Goal: Task Accomplishment & Management: Complete application form

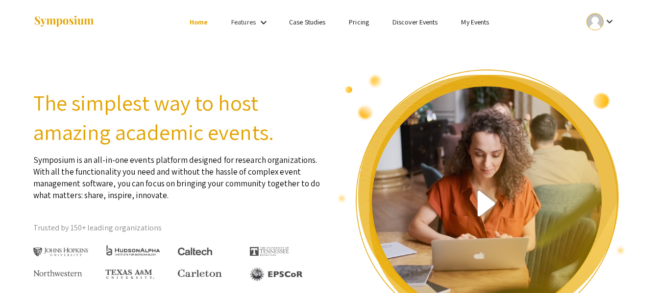
click at [590, 19] on div at bounding box center [594, 21] width 17 height 17
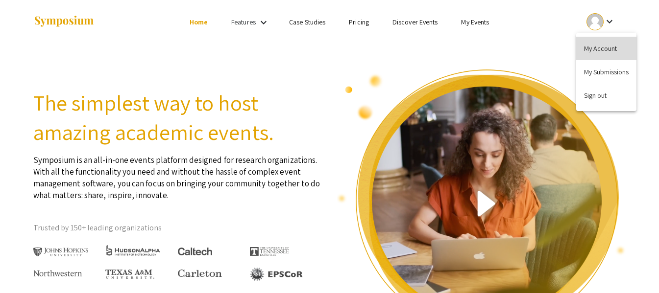
click at [596, 47] on button "My Account" at bounding box center [606, 49] width 60 height 24
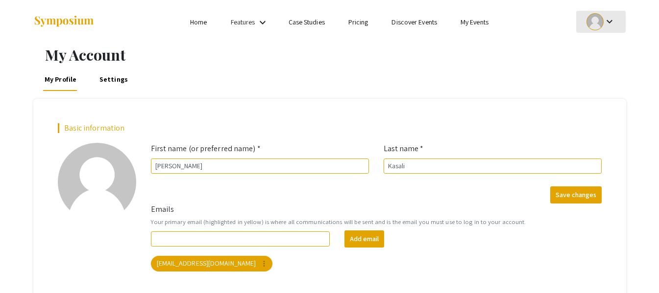
click at [625, 18] on button "keyboard_arrow_down" at bounding box center [600, 22] width 49 height 22
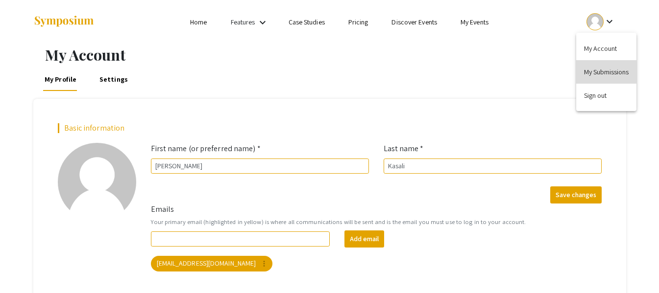
click at [604, 67] on button "My Submissions" at bounding box center [606, 72] width 60 height 24
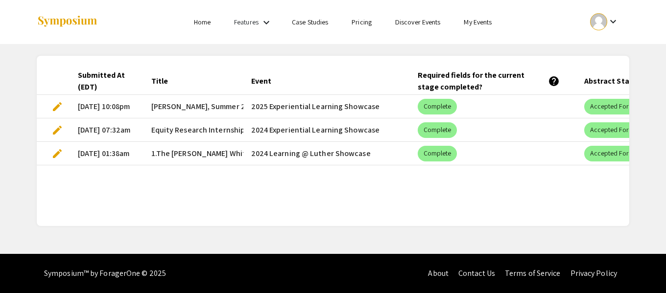
click at [61, 104] on span "edit" at bounding box center [57, 107] width 12 height 12
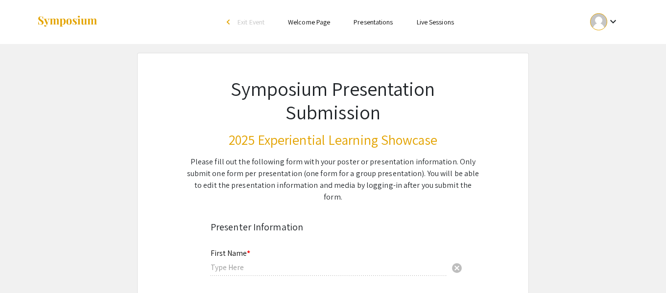
type input "[PERSON_NAME]"
type input "Kasali"
type input "[EMAIL_ADDRESS][DOMAIN_NAME]"
radio input "true"
type input "Economics, Political Science, and International Studies"
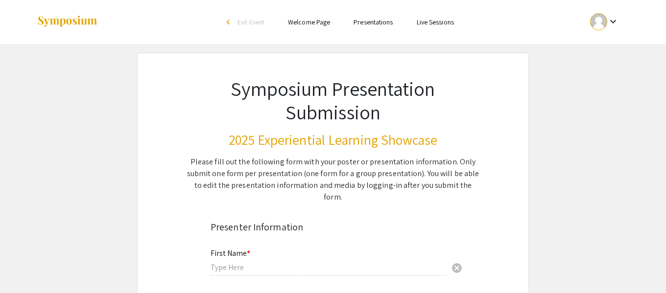
radio input "true"
type input "[PERSON_NAME]"
radio input "true"
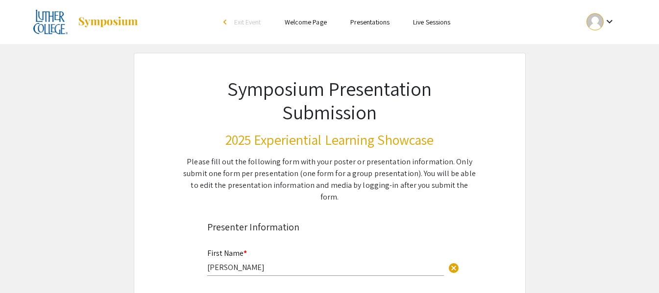
select select "custom"
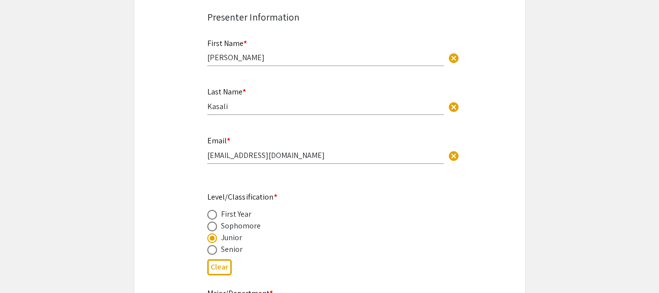
type input "0"
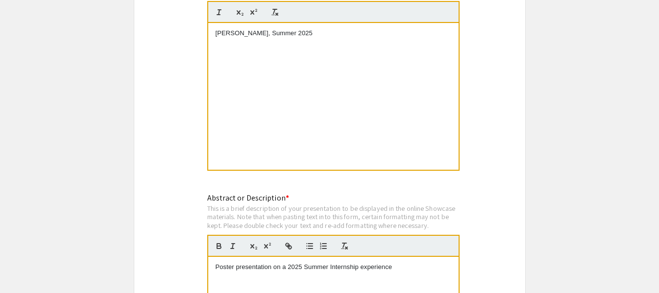
select select "auto"
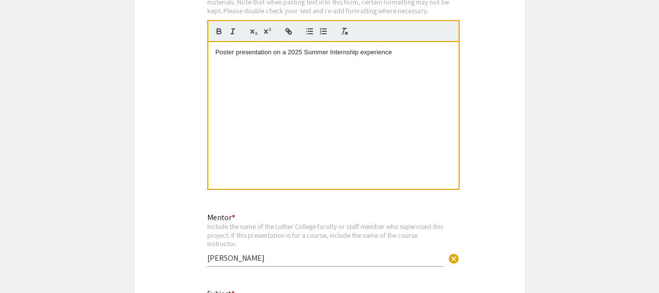
type input "1"
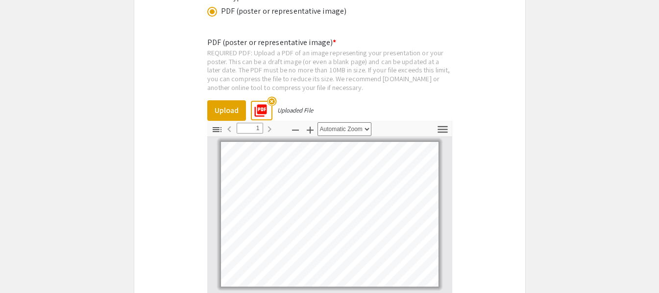
scroll to position [2303, 0]
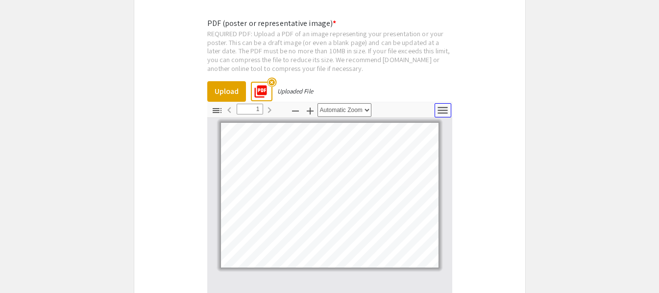
click at [438, 107] on icon "button" at bounding box center [443, 110] width 10 height 7
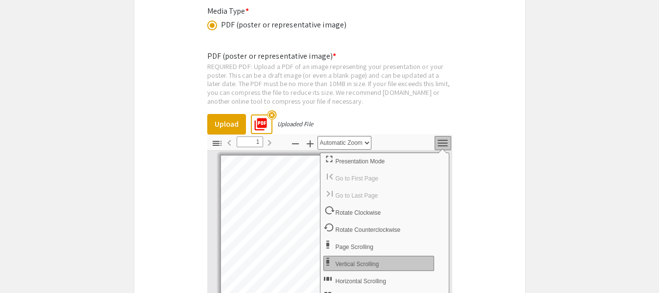
scroll to position [2254, 0]
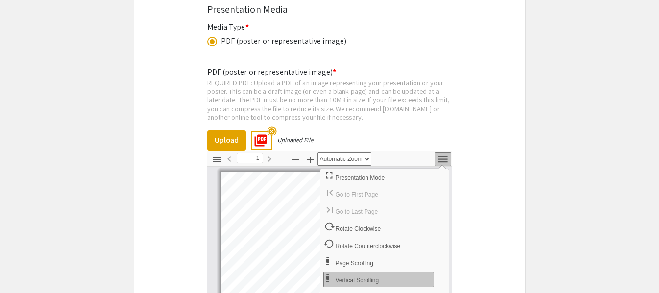
click at [345, 152] on select "Automatic Zoom Actual Size Page Fit Page Width 50% 100% 125% 150% 200% 300% 400…" at bounding box center [344, 159] width 54 height 14
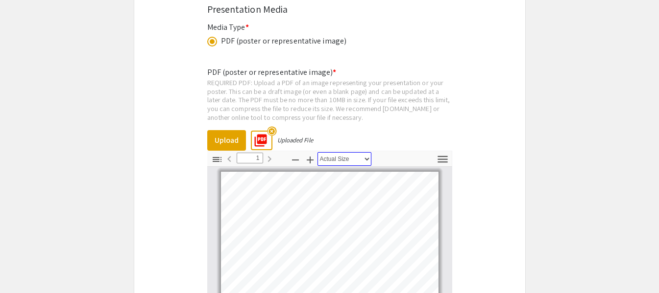
click at [317, 152] on select "Automatic Zoom Actual Size Page Fit Page Width 50% 100% 125% 150% 200% 300% 400…" at bounding box center [344, 159] width 54 height 14
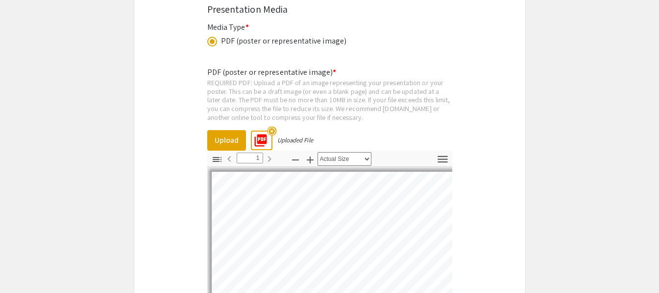
click at [359, 155] on div "Zoom Out Zoom In Automatic Zoom Actual Size Page Fit Page Width 50% 100% 125% 1…" at bounding box center [329, 160] width 83 height 18
click at [360, 152] on select "Automatic Zoom Actual Size Page Fit Page Width 50% 100% 125% 150% 200% 300% 400…" at bounding box center [344, 159] width 54 height 14
click at [302, 152] on button "Zoom In" at bounding box center [310, 159] width 17 height 14
click at [300, 151] on div "Zoom Out Zoom In Automatic Zoom Actual Size Page Fit Page Width 50% 100% 125% 1…" at bounding box center [329, 160] width 83 height 18
click at [299, 154] on icon "button" at bounding box center [296, 160] width 12 height 12
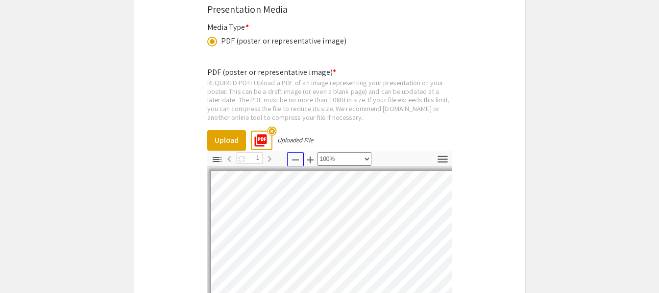
click at [299, 154] on icon "button" at bounding box center [296, 160] width 12 height 12
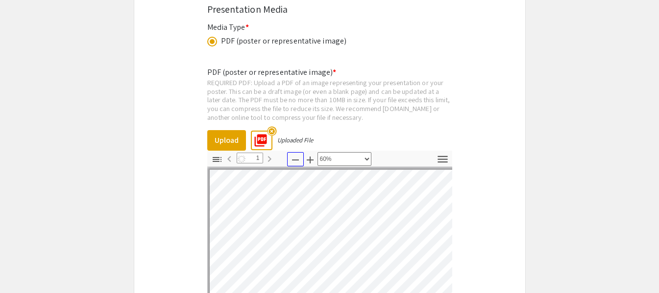
click at [299, 154] on icon "button" at bounding box center [296, 160] width 12 height 12
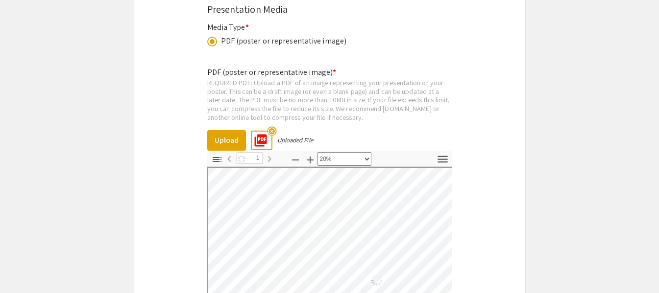
select select "custom"
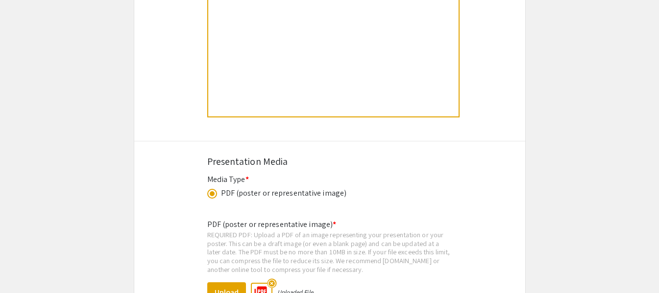
scroll to position [1960, 0]
